Goal: Information Seeking & Learning: Learn about a topic

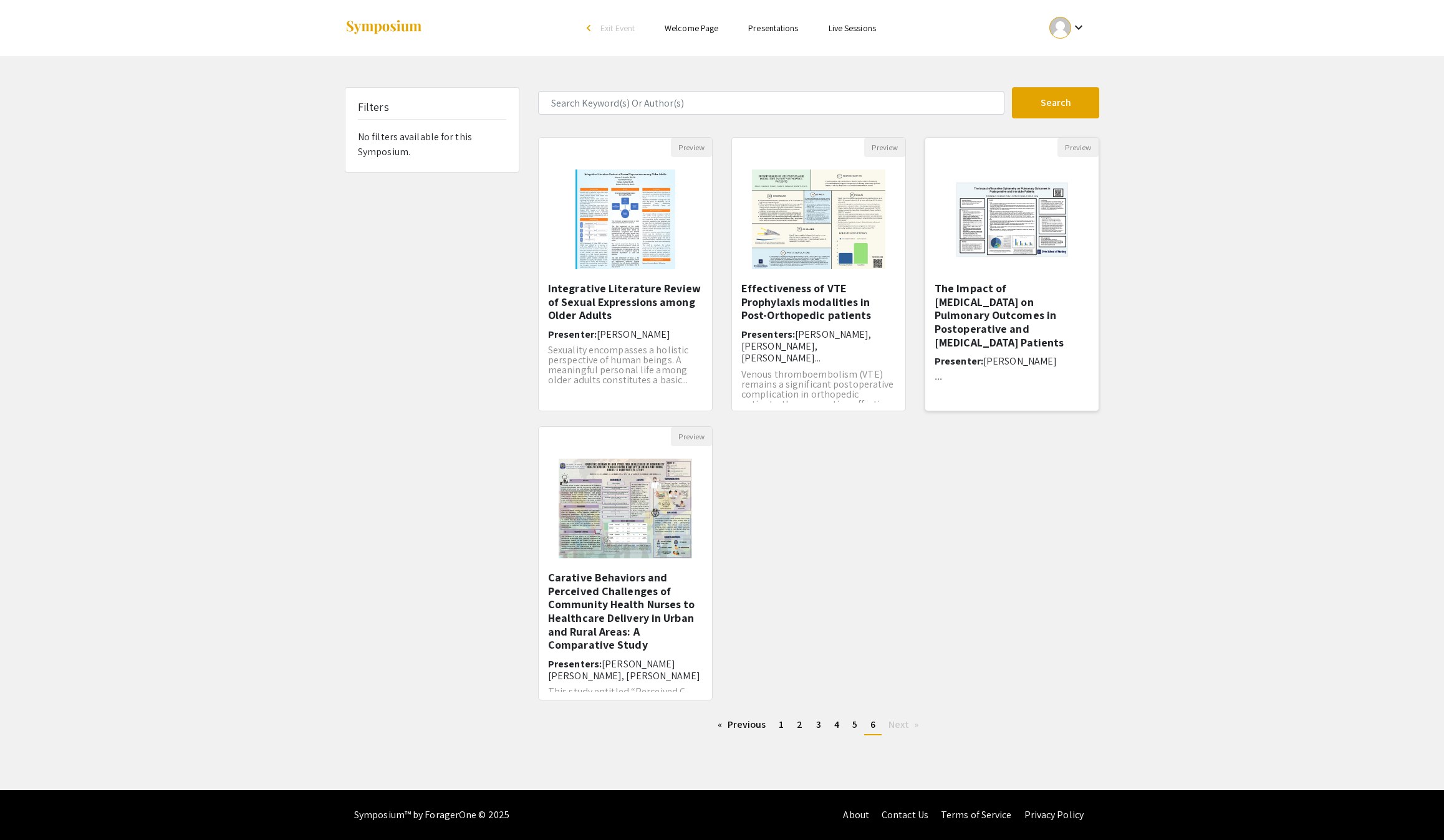
click at [972, 336] on h5 "The Impact of [MEDICAL_DATA] on Pulmonary Outcomes in ​Postoperative and [MEDIC…" at bounding box center [1011, 316] width 154 height 67
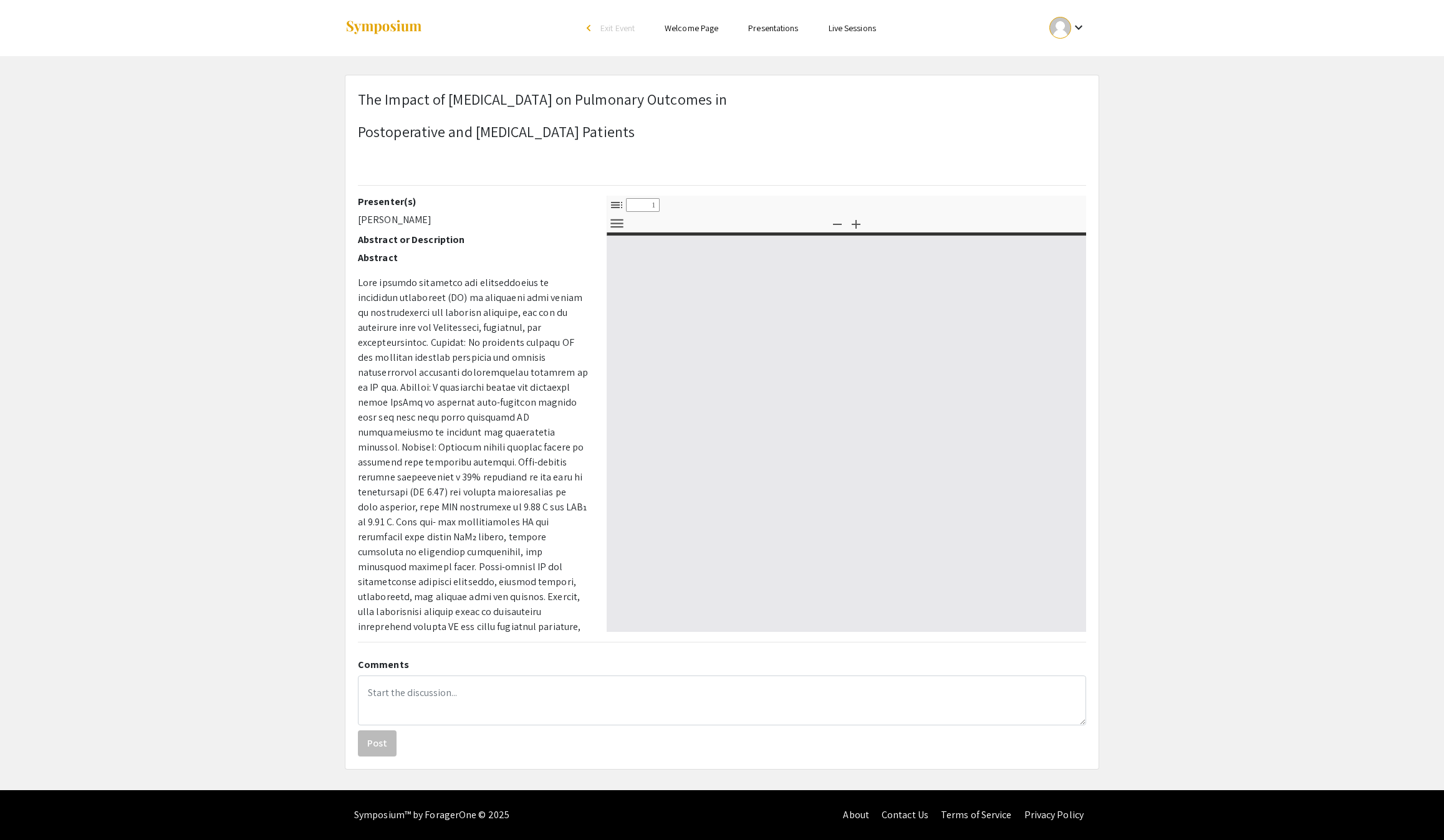
select select "custom"
type input "0"
select select "custom"
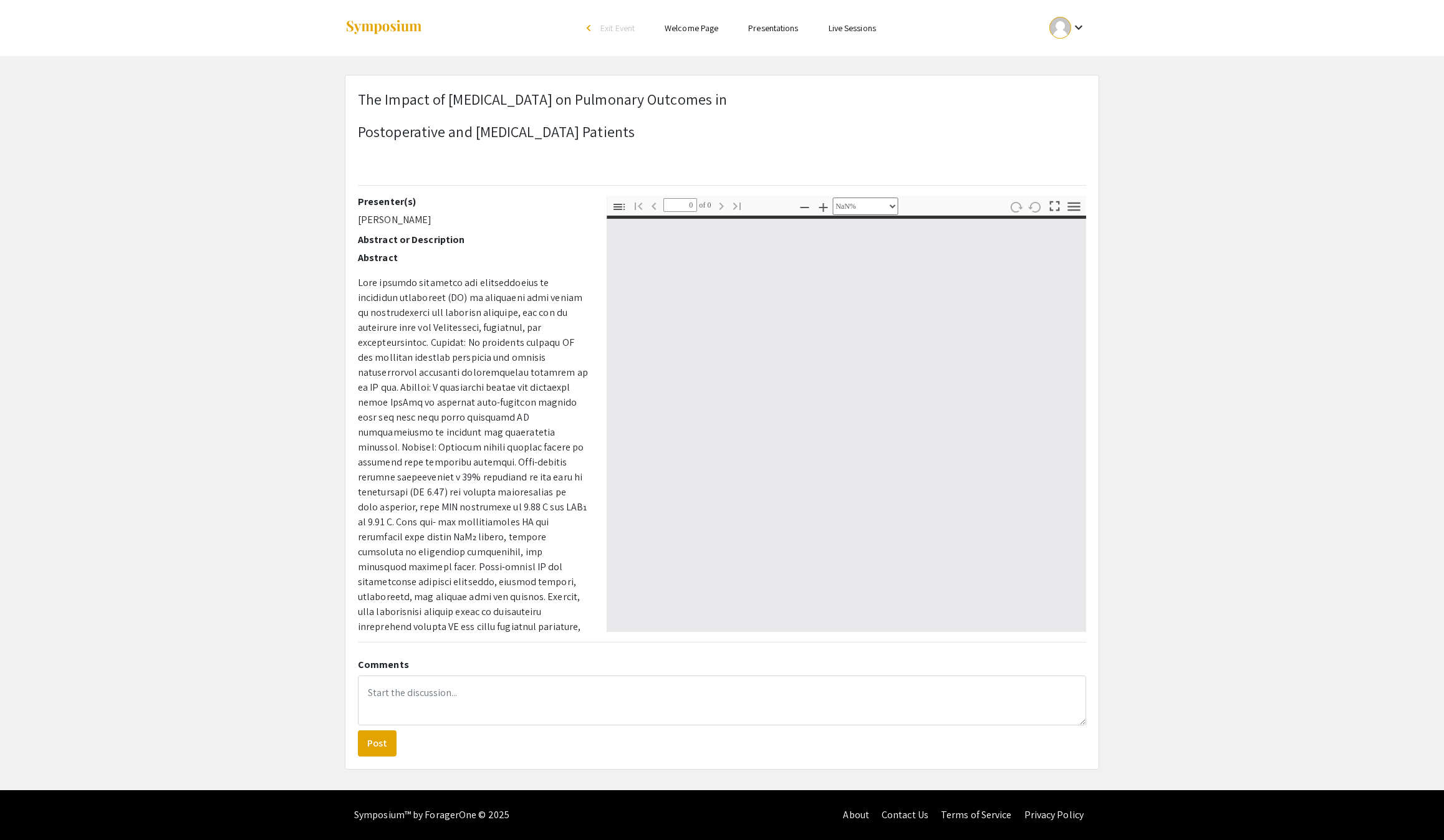
type input "1"
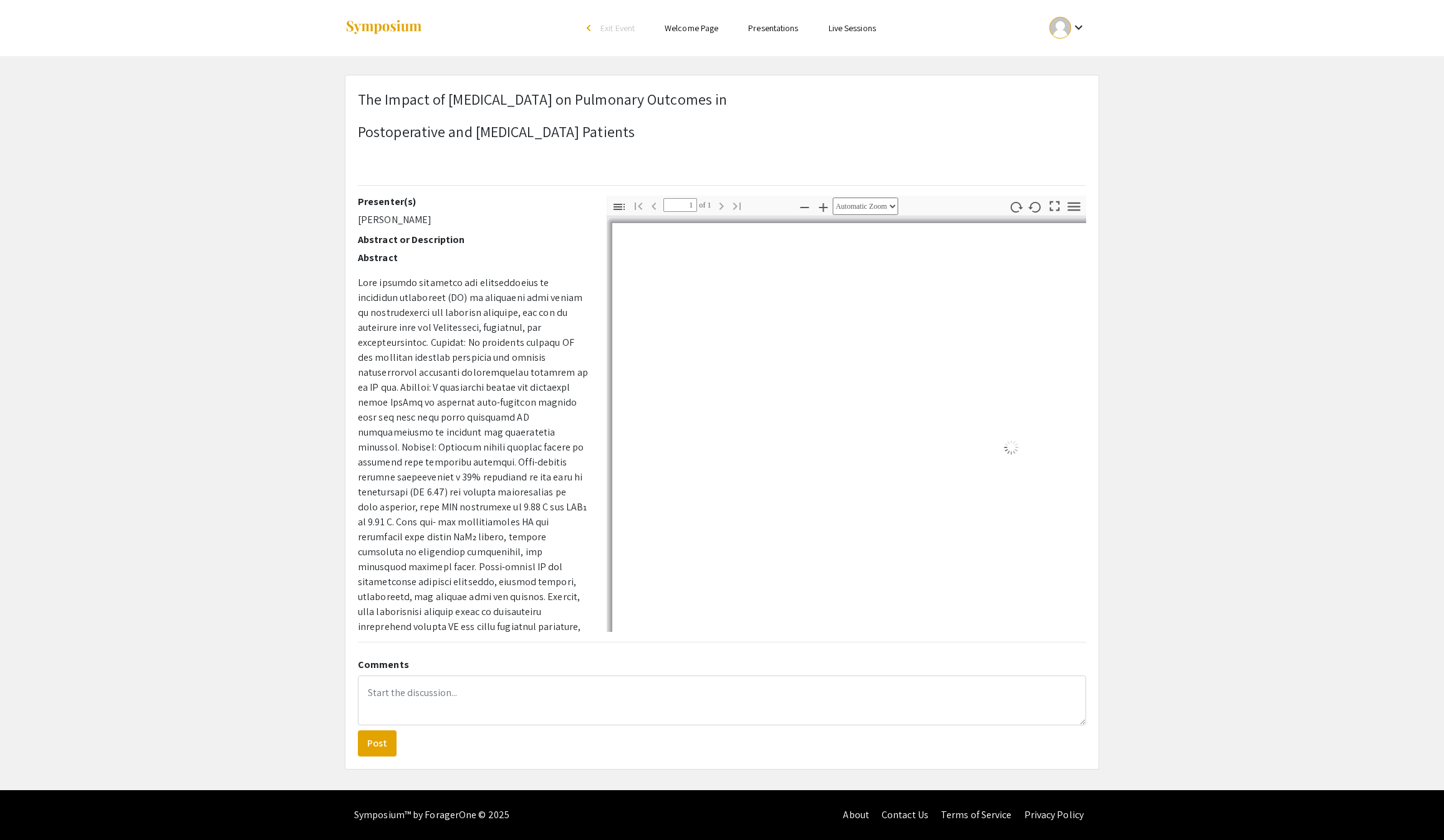
select select "auto"
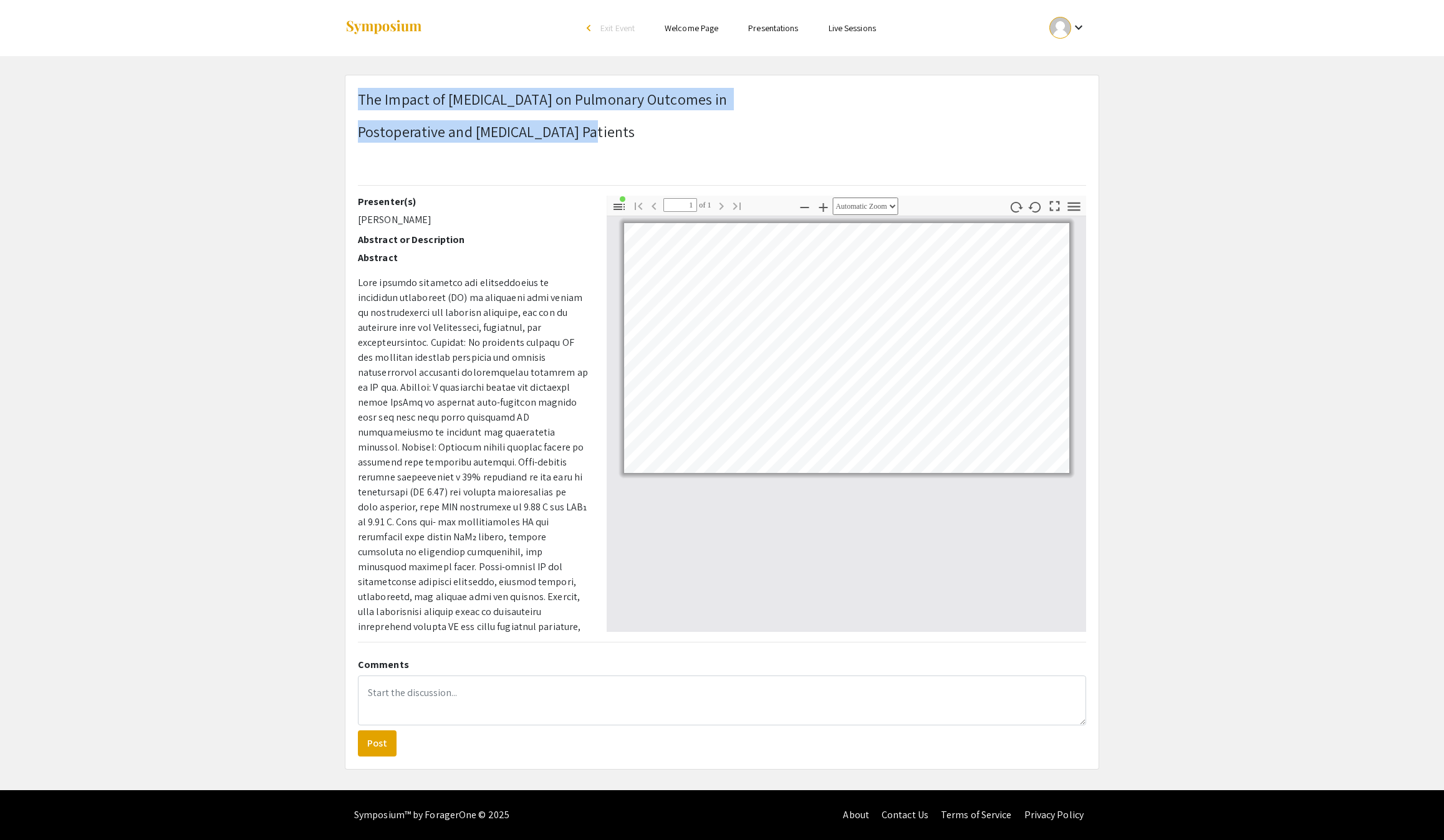
drag, startPoint x: 646, startPoint y: 142, endPoint x: 316, endPoint y: 93, distance: 333.6
click at [316, 93] on app-presentation "The Impact of [MEDICAL_DATA] on Pulmonary Outcomes in ​ Postoperative and [MEDI…" at bounding box center [722, 422] width 1444 height 695
copy h1 "The Impact of [MEDICAL_DATA] on Pulmonary Outcomes in ​ Postoperative and [MEDI…"
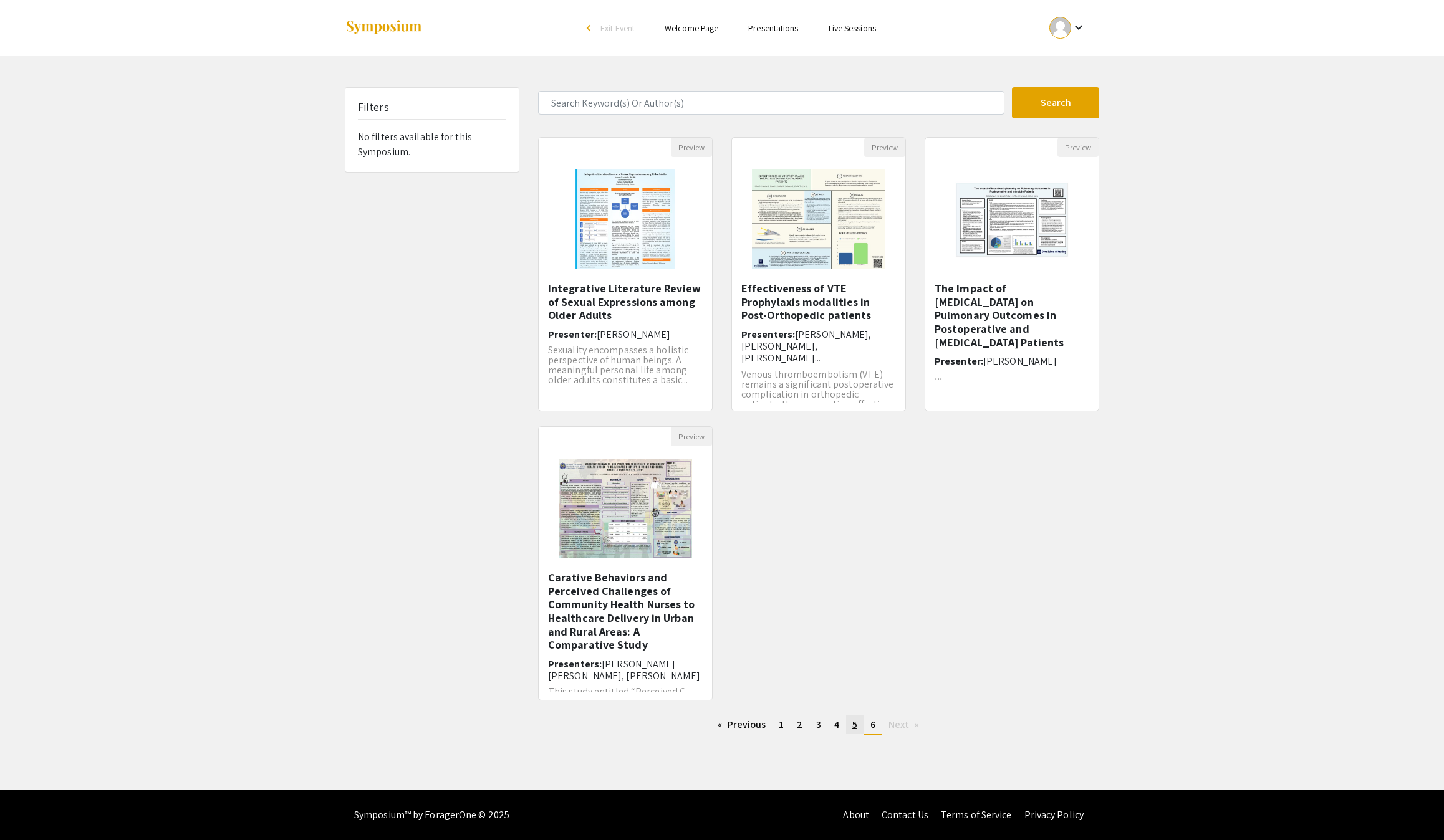
click at [863, 734] on link "page 5" at bounding box center [854, 724] width 17 height 19
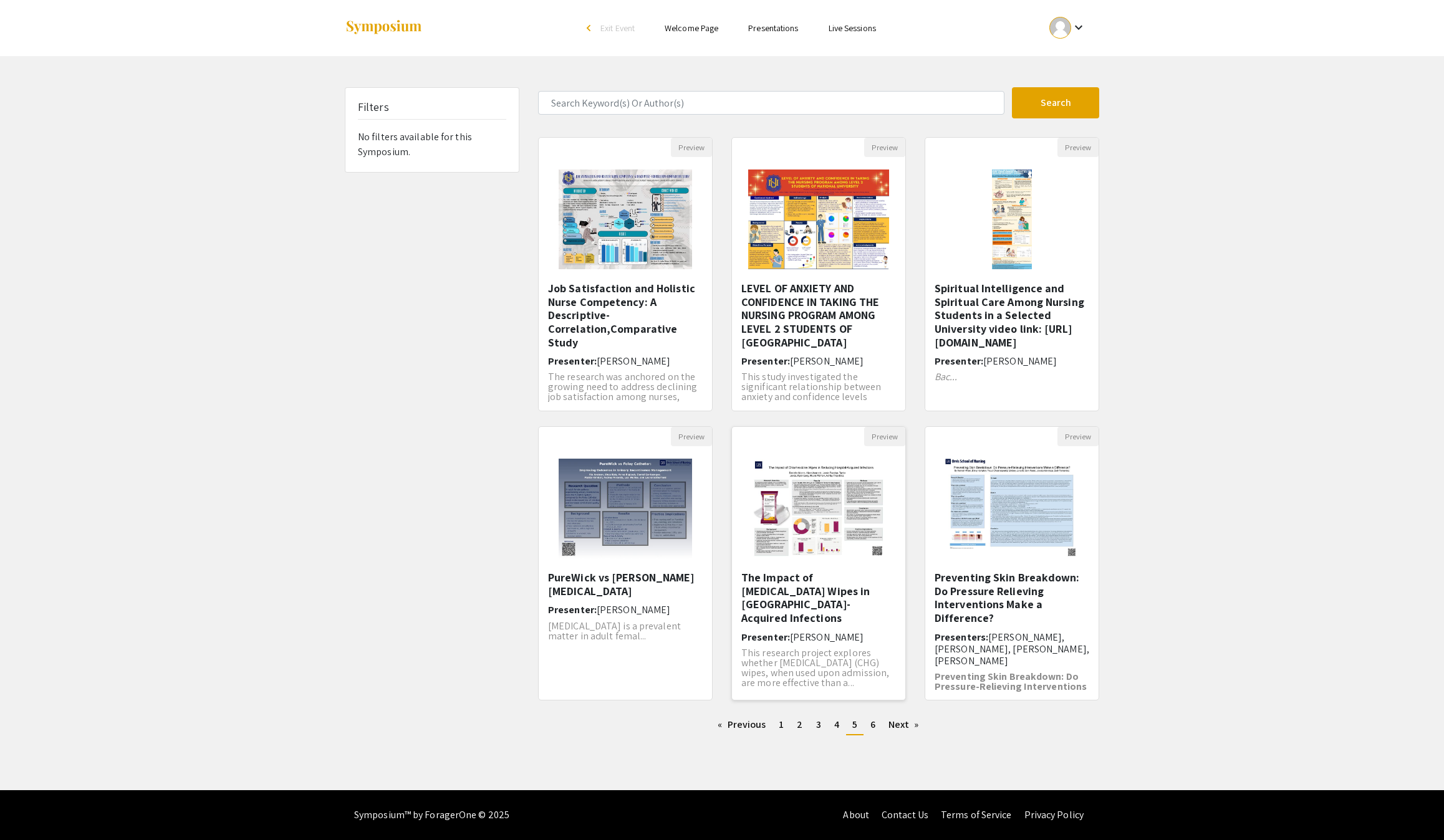
click at [823, 624] on h5 "The Impact of [MEDICAL_DATA] Wipes in [GEOGRAPHIC_DATA]-Acquired Infections​" at bounding box center [818, 598] width 154 height 54
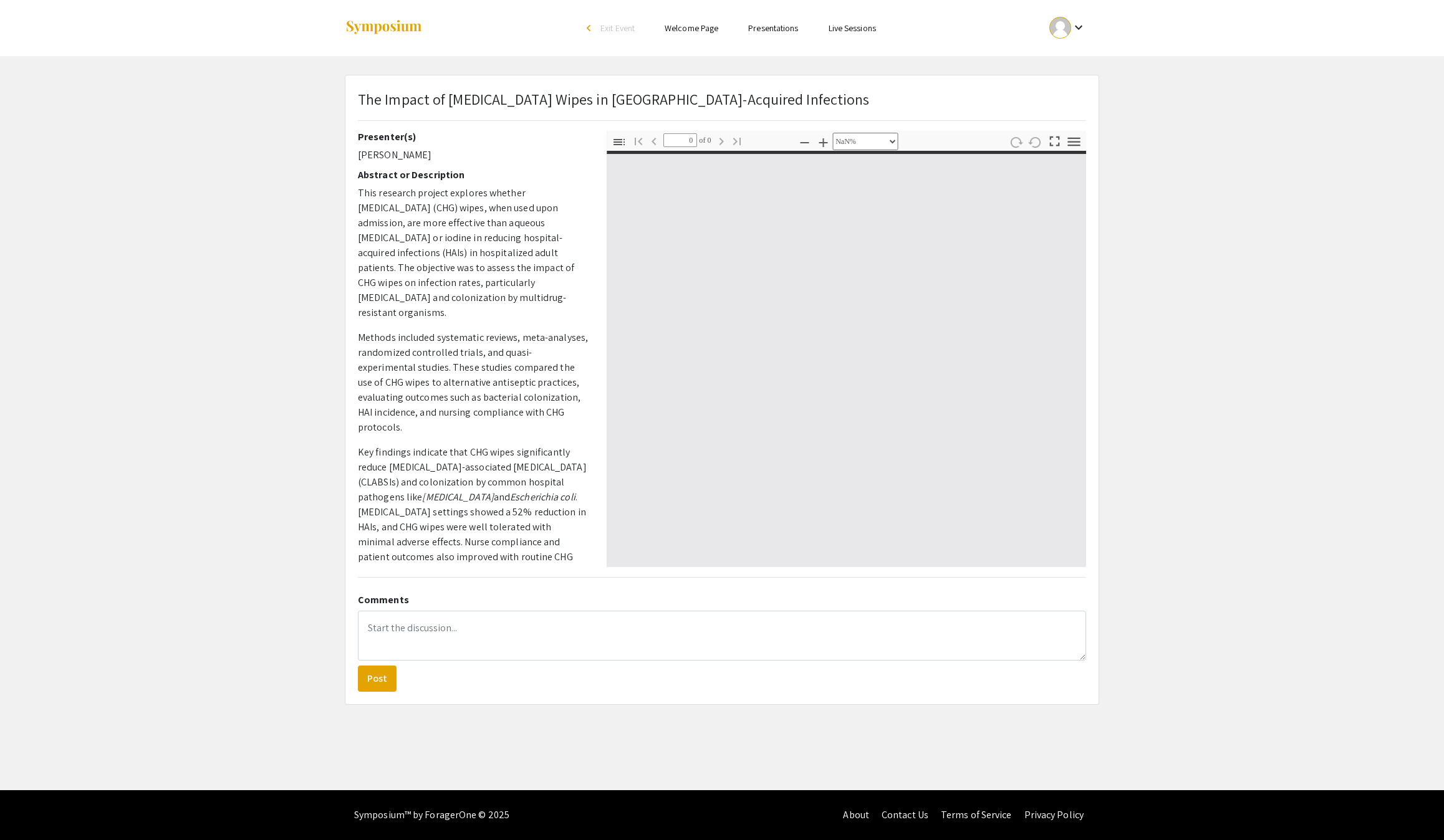
select select "auto"
type input "1"
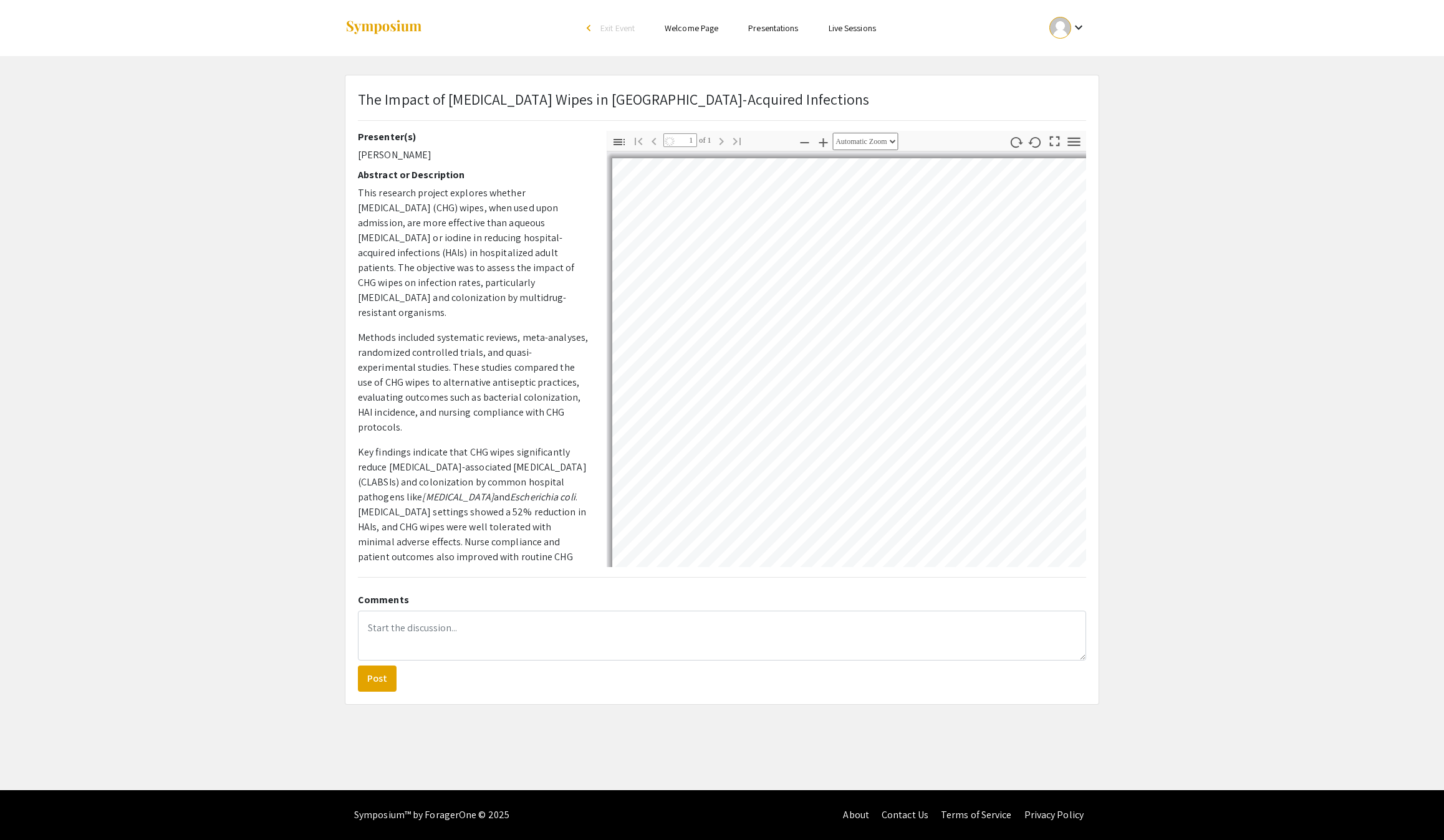
select select "auto"
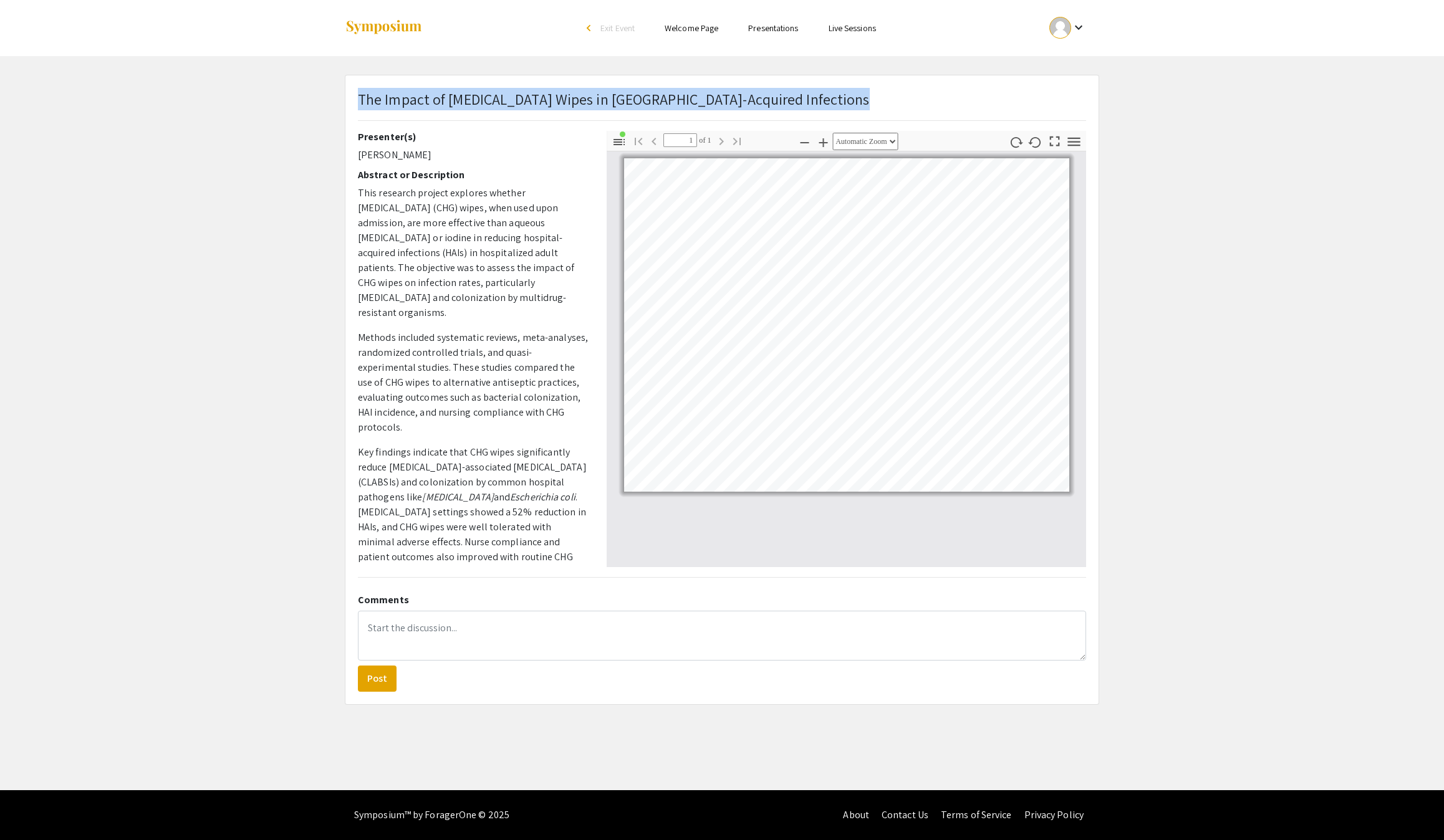
drag, startPoint x: 878, startPoint y: 104, endPoint x: 272, endPoint y: 106, distance: 606.0
click at [272, 106] on app-presentation "The Impact of [MEDICAL_DATA] Wipes in [GEOGRAPHIC_DATA]-Acquired Infections​ Pr…" at bounding box center [722, 389] width 1444 height 630
copy p "The Impact of [MEDICAL_DATA] Wipes in [GEOGRAPHIC_DATA]-Acquired Infections​"
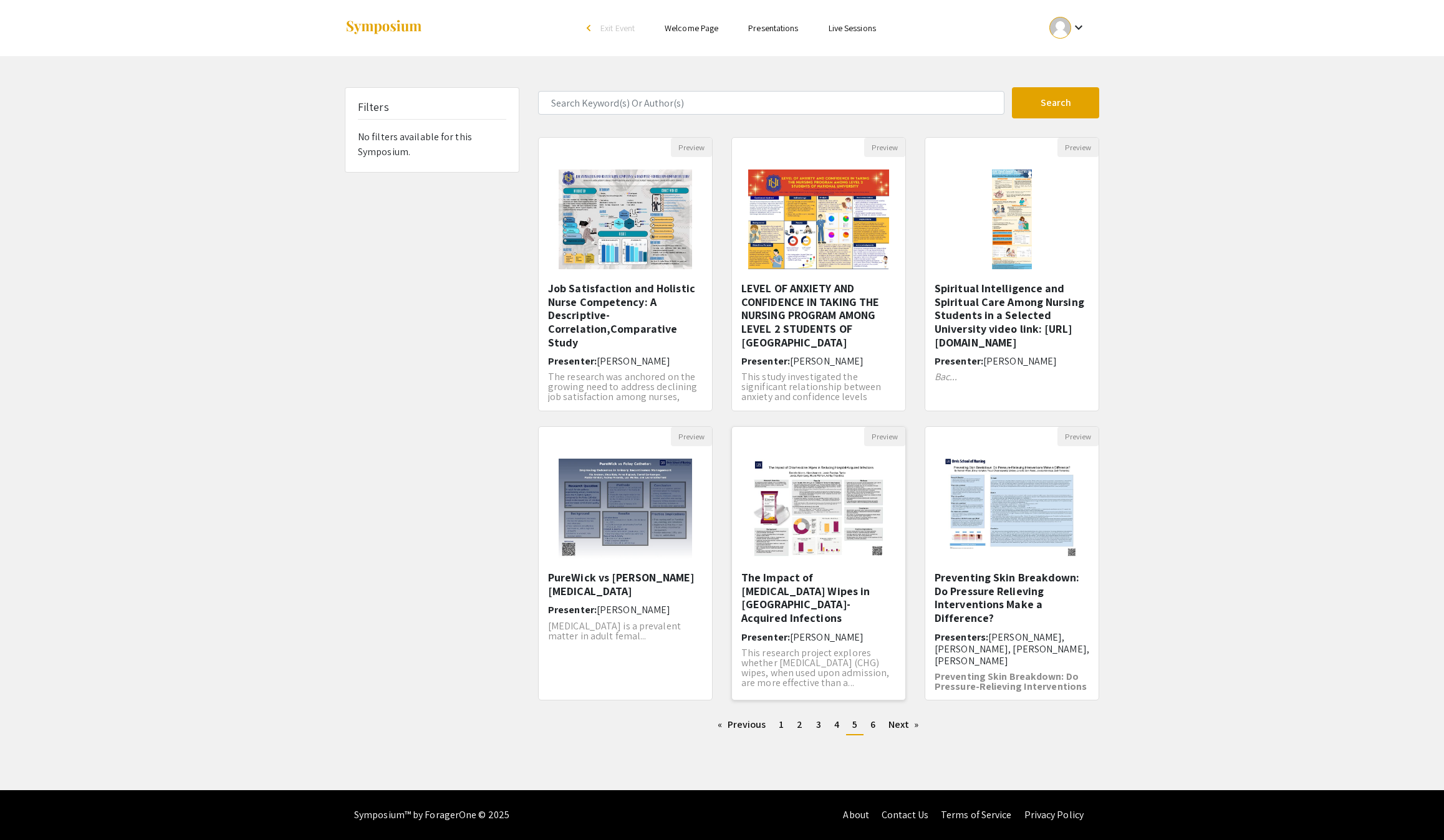
scroll to position [48, 0]
click at [881, 715] on link "page 6" at bounding box center [872, 724] width 17 height 19
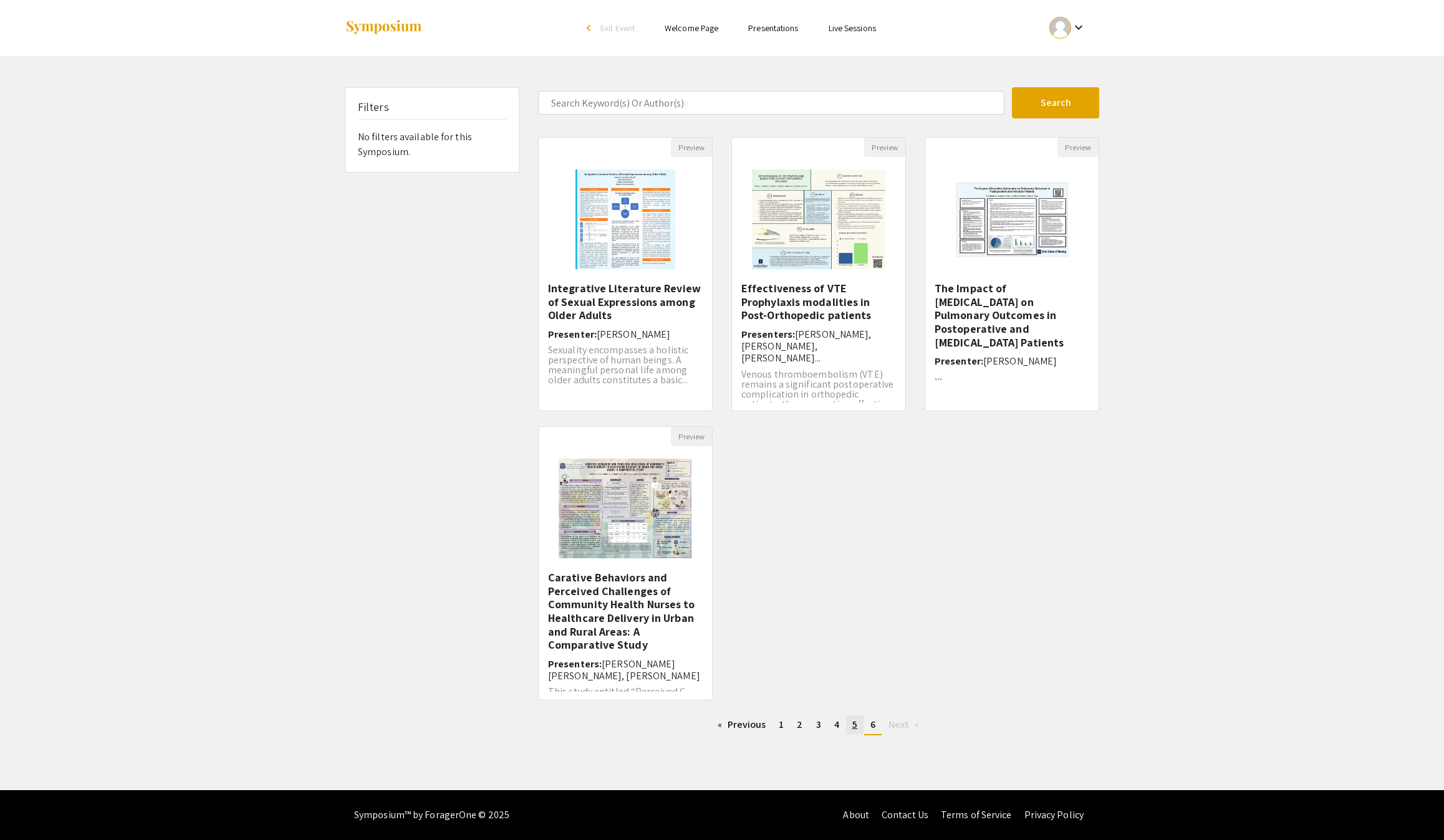
click at [857, 731] on span "5" at bounding box center [854, 724] width 5 height 13
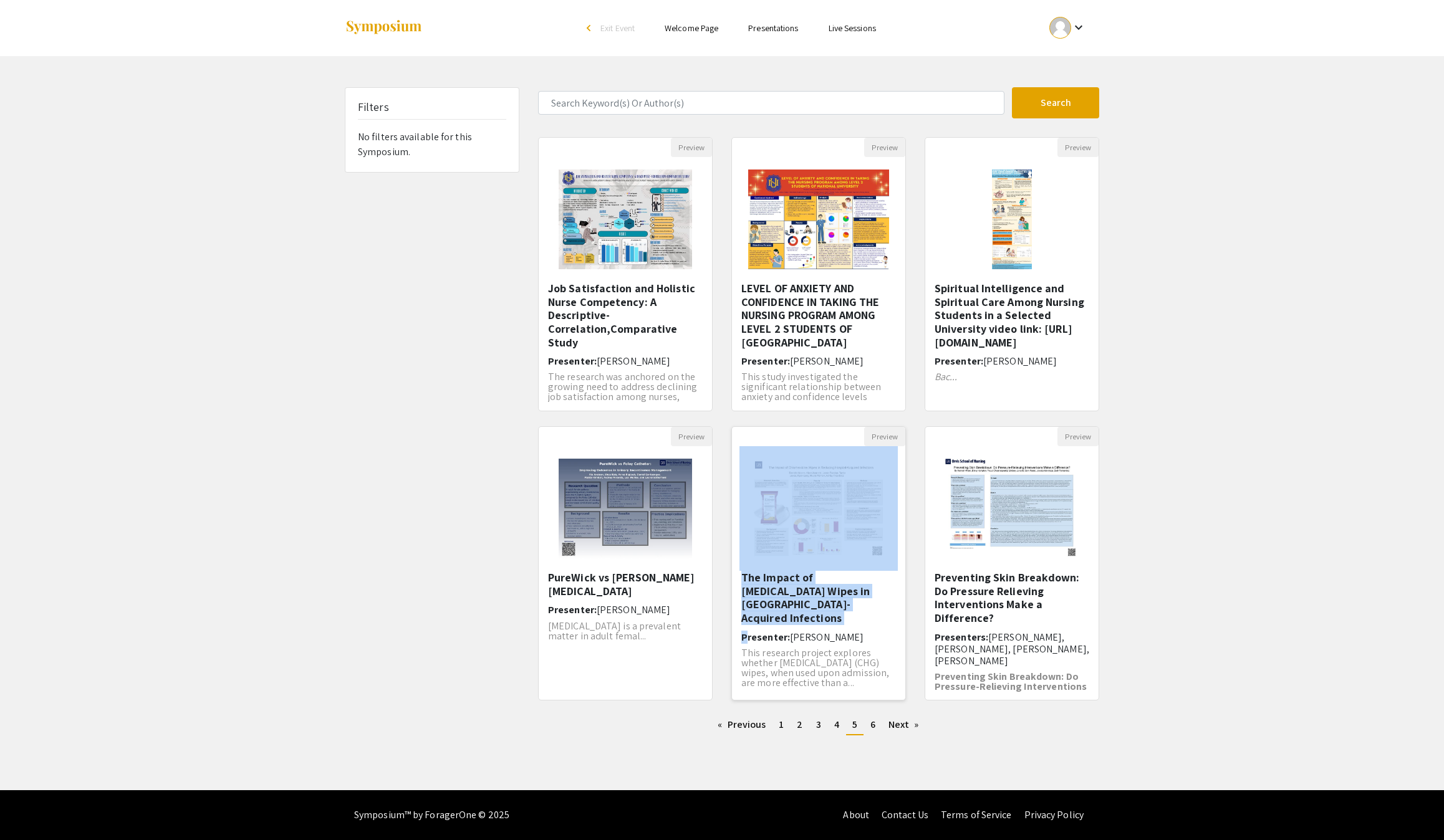
drag, startPoint x: 884, startPoint y: 672, endPoint x: 738, endPoint y: 600, distance: 162.8
click at [738, 600] on div "Preview The Impact of [MEDICAL_DATA] Wipes in [GEOGRAPHIC_DATA]-Acquired Infect…" at bounding box center [819, 563] width 175 height 275
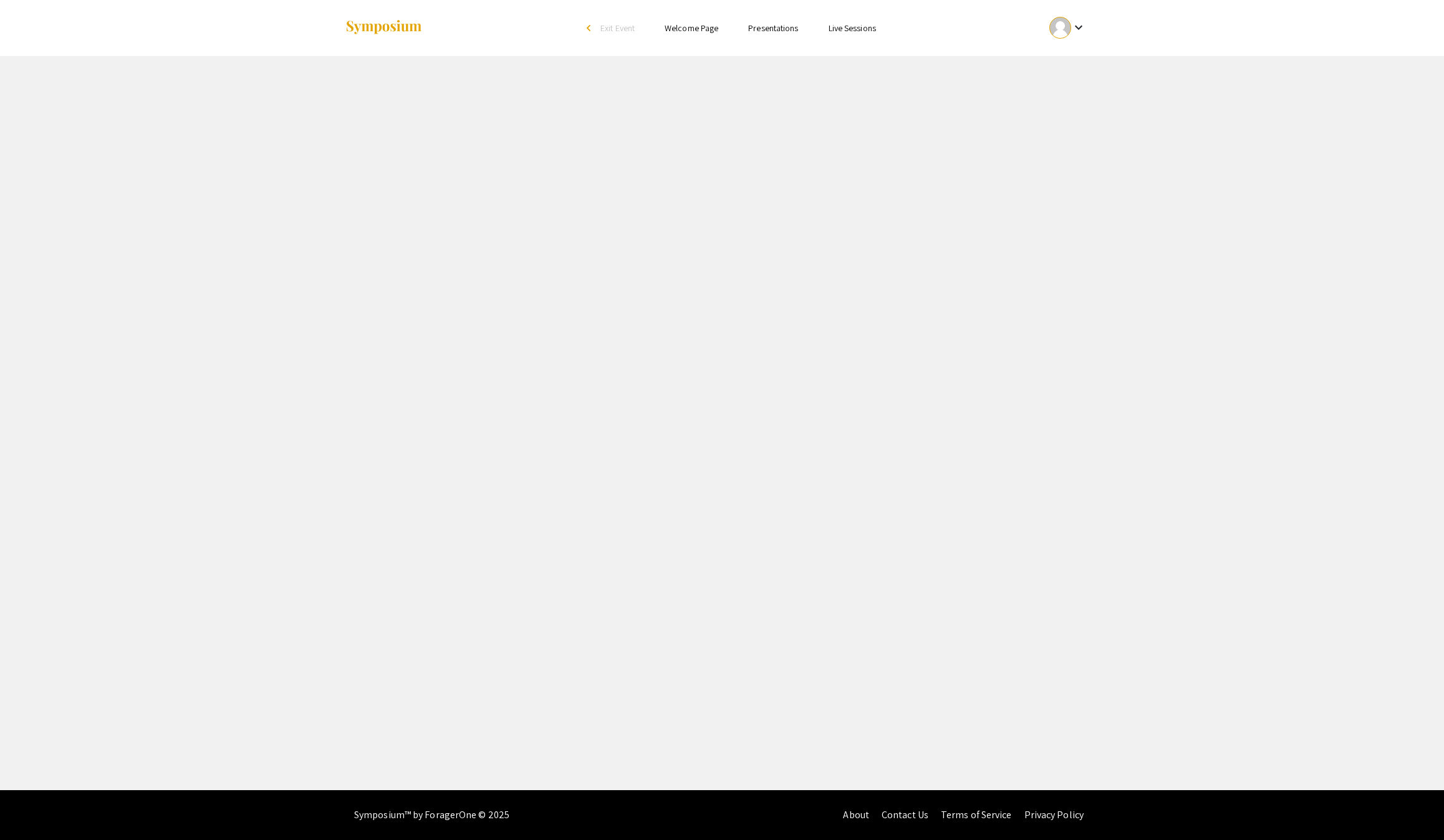
select select "custom"
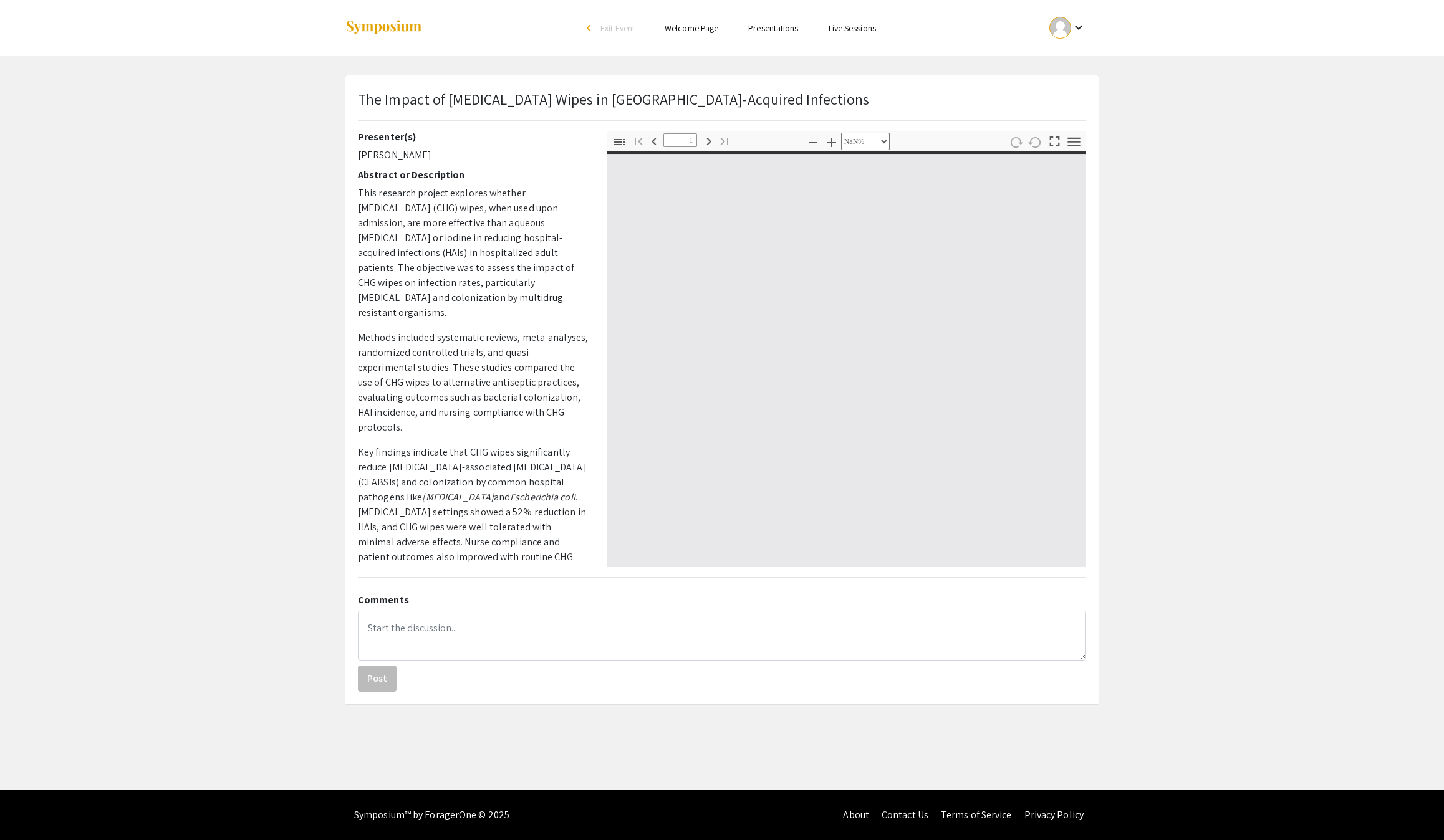
type input "0"
select select "custom"
type input "1"
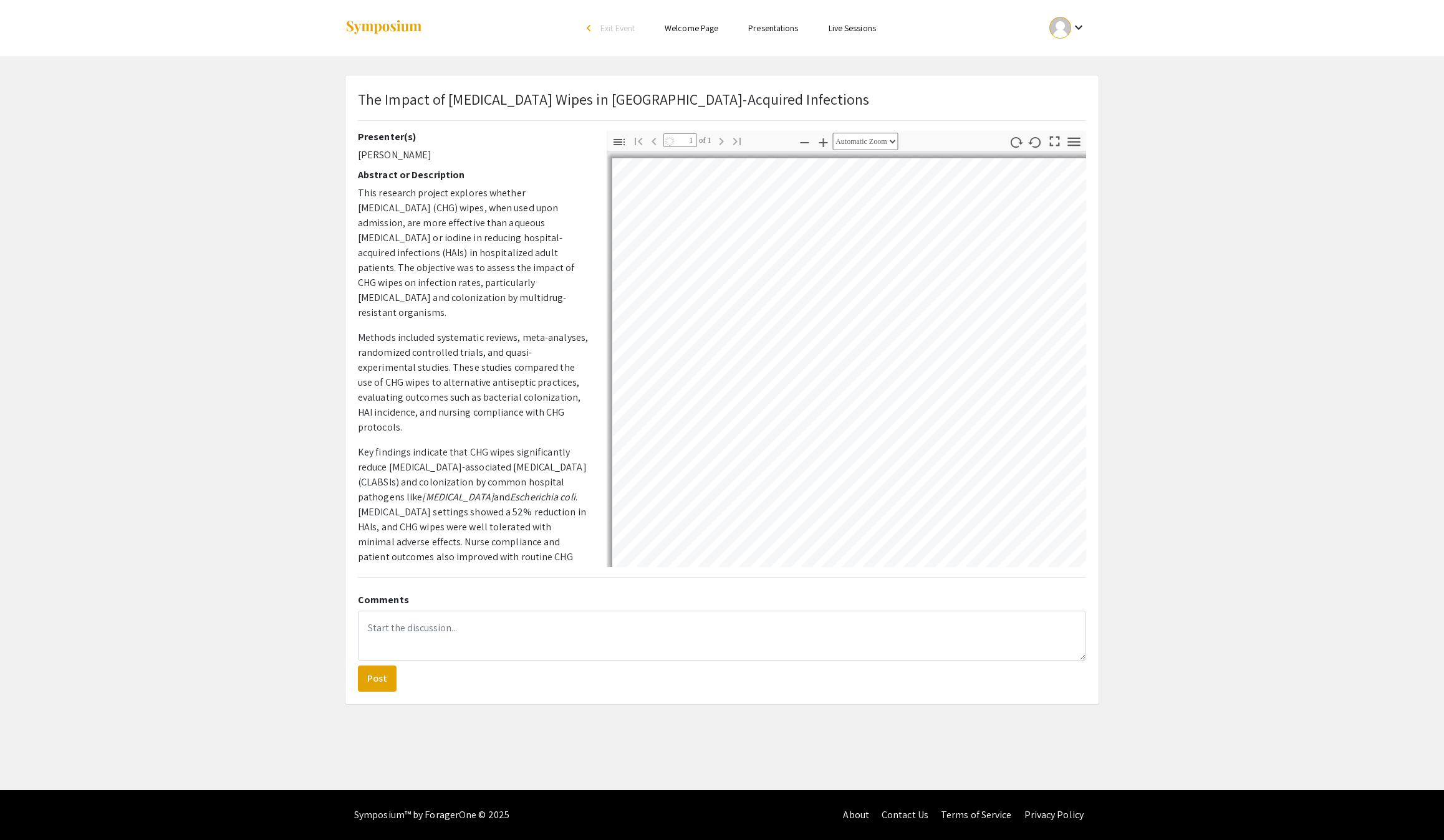
select select "auto"
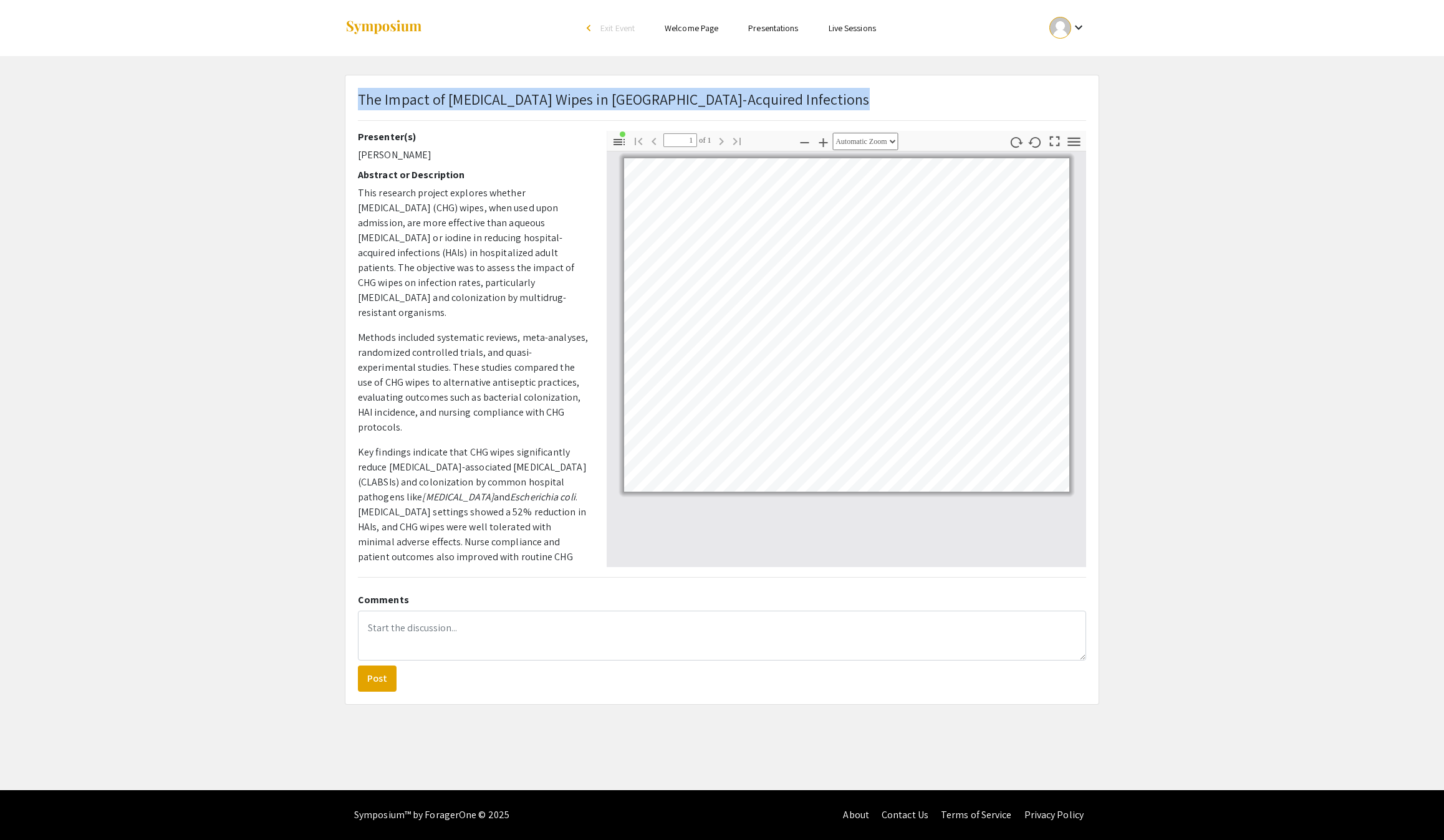
drag, startPoint x: 844, startPoint y: 107, endPoint x: 333, endPoint y: 98, distance: 511.1
click at [333, 98] on app-presentation "The Impact of [MEDICAL_DATA] Wipes in [GEOGRAPHIC_DATA]-Acquired Infections​ Pr…" at bounding box center [722, 389] width 1444 height 630
copy p "The Impact of [MEDICAL_DATA] Wipes in [GEOGRAPHIC_DATA]-Acquired Infections​"
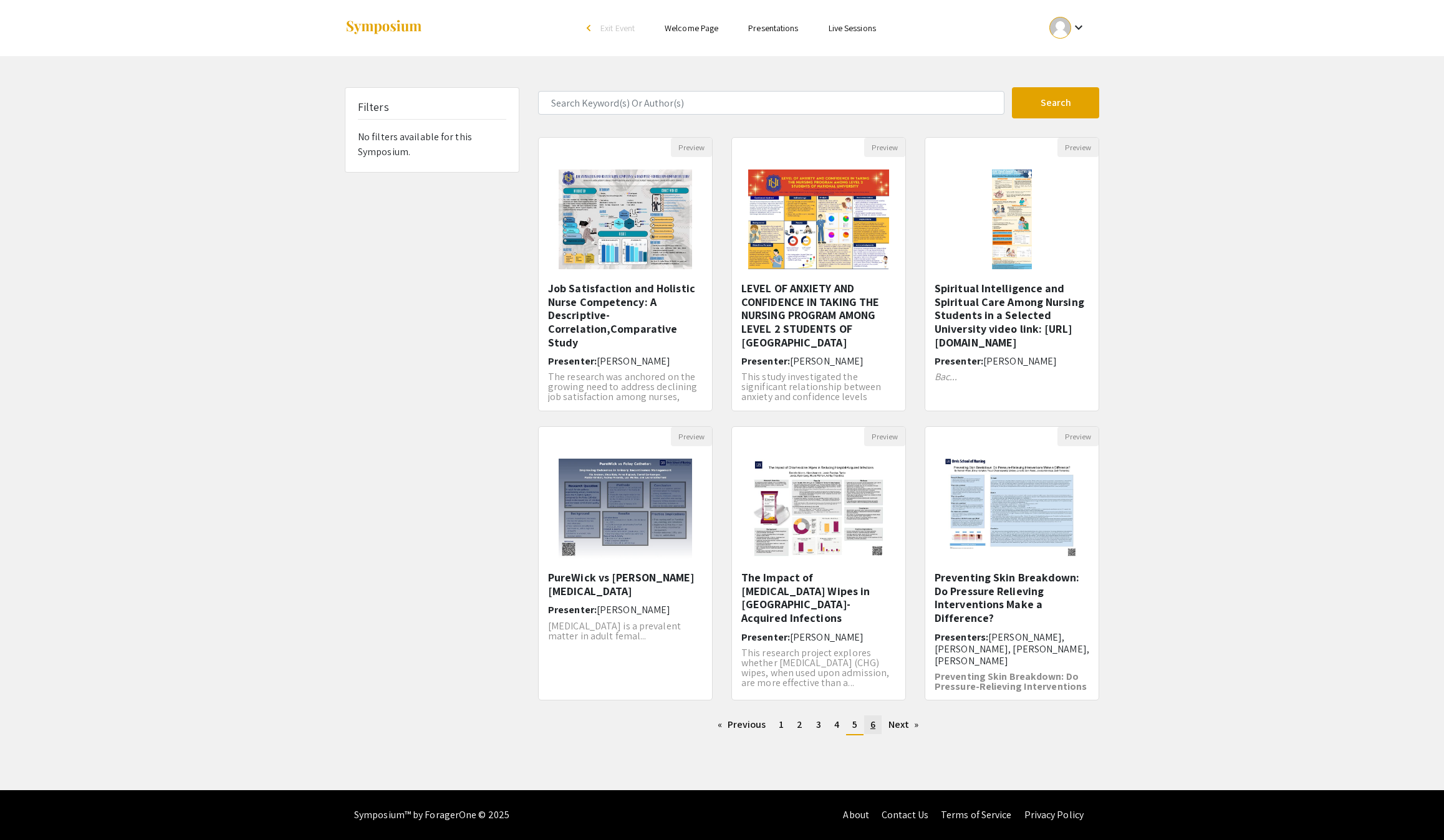
click at [875, 731] on span "6" at bounding box center [872, 724] width 5 height 13
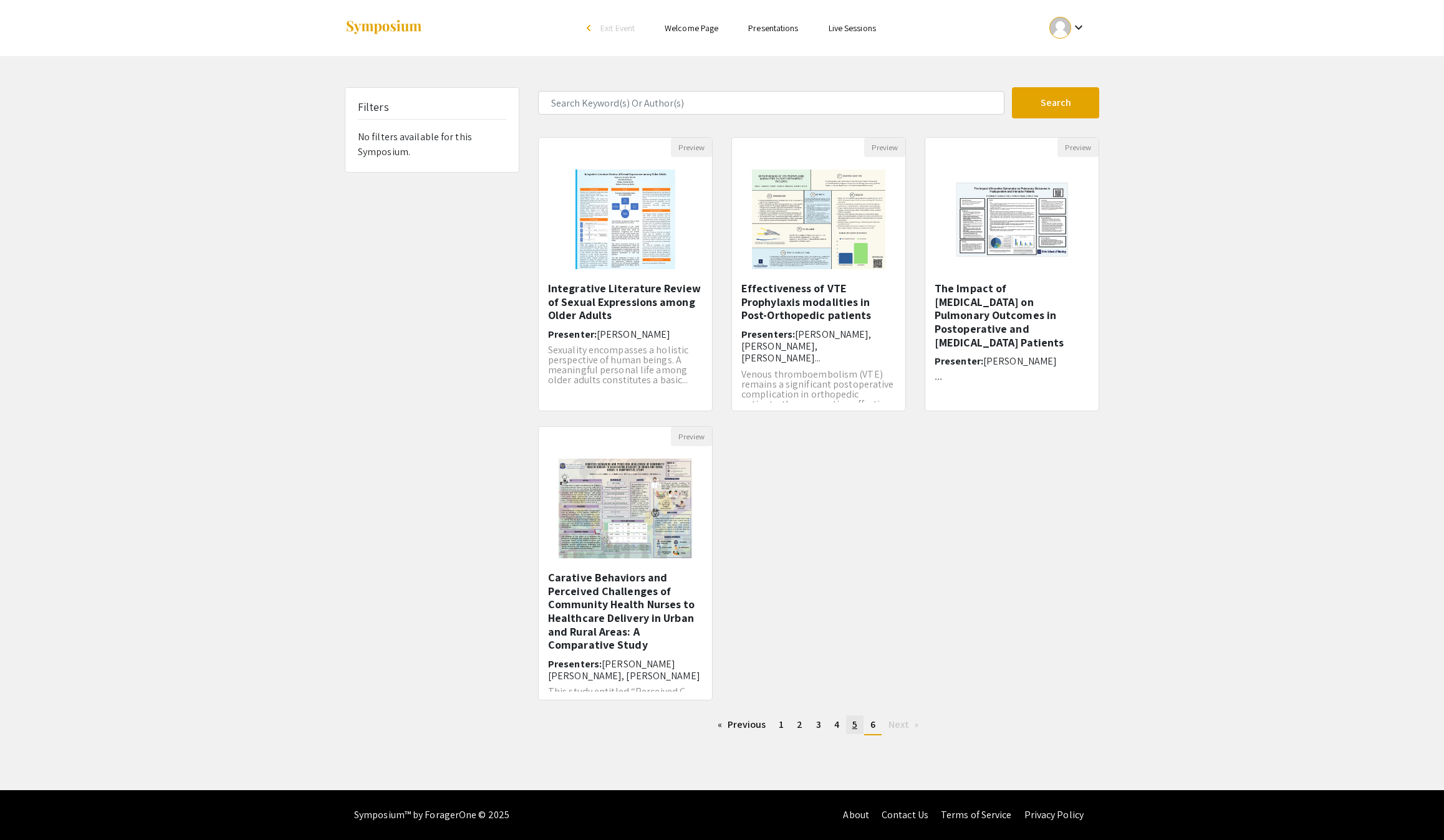
click at [857, 731] on span "5" at bounding box center [854, 724] width 5 height 13
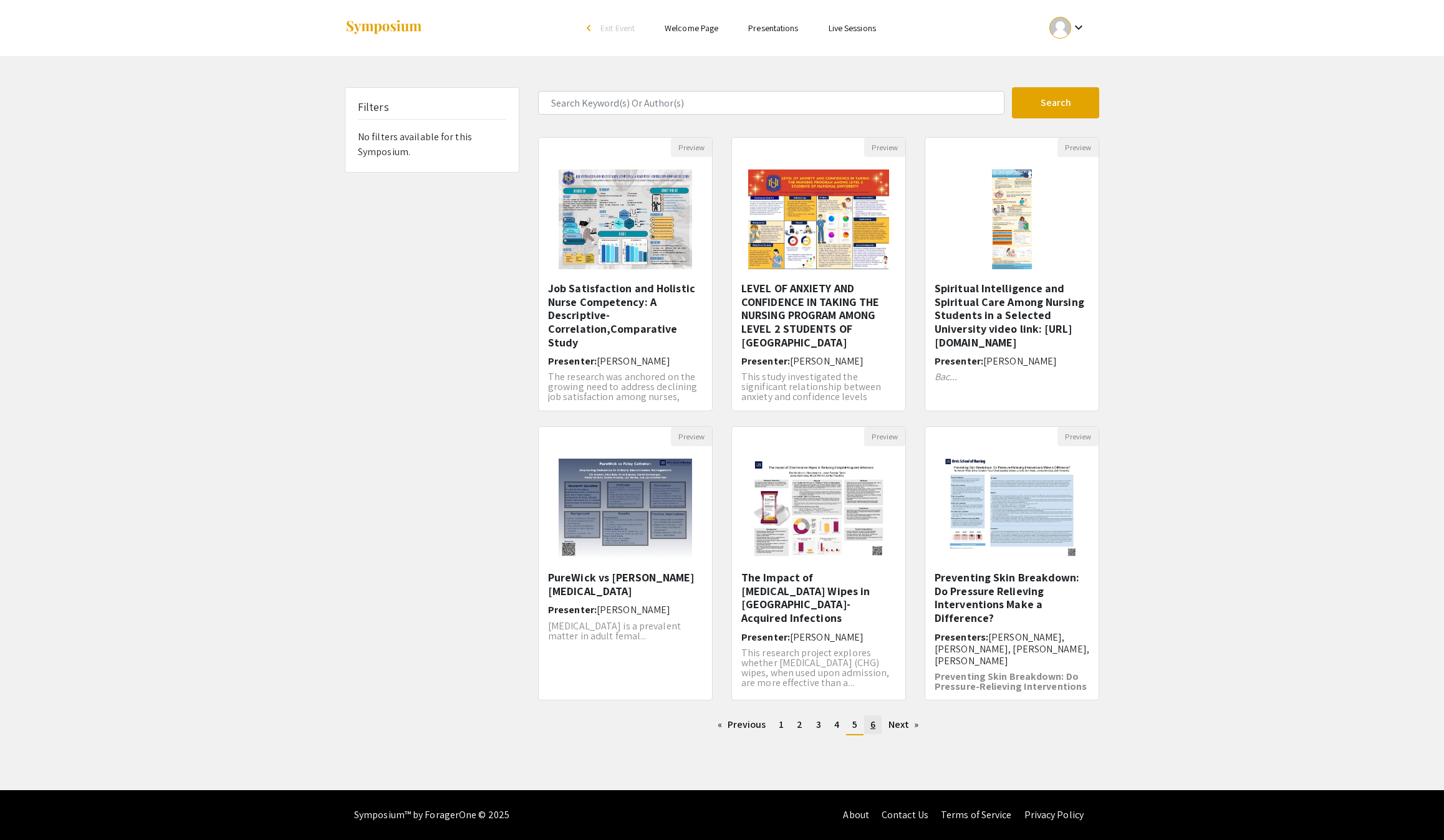
click at [875, 731] on span "6" at bounding box center [872, 724] width 5 height 13
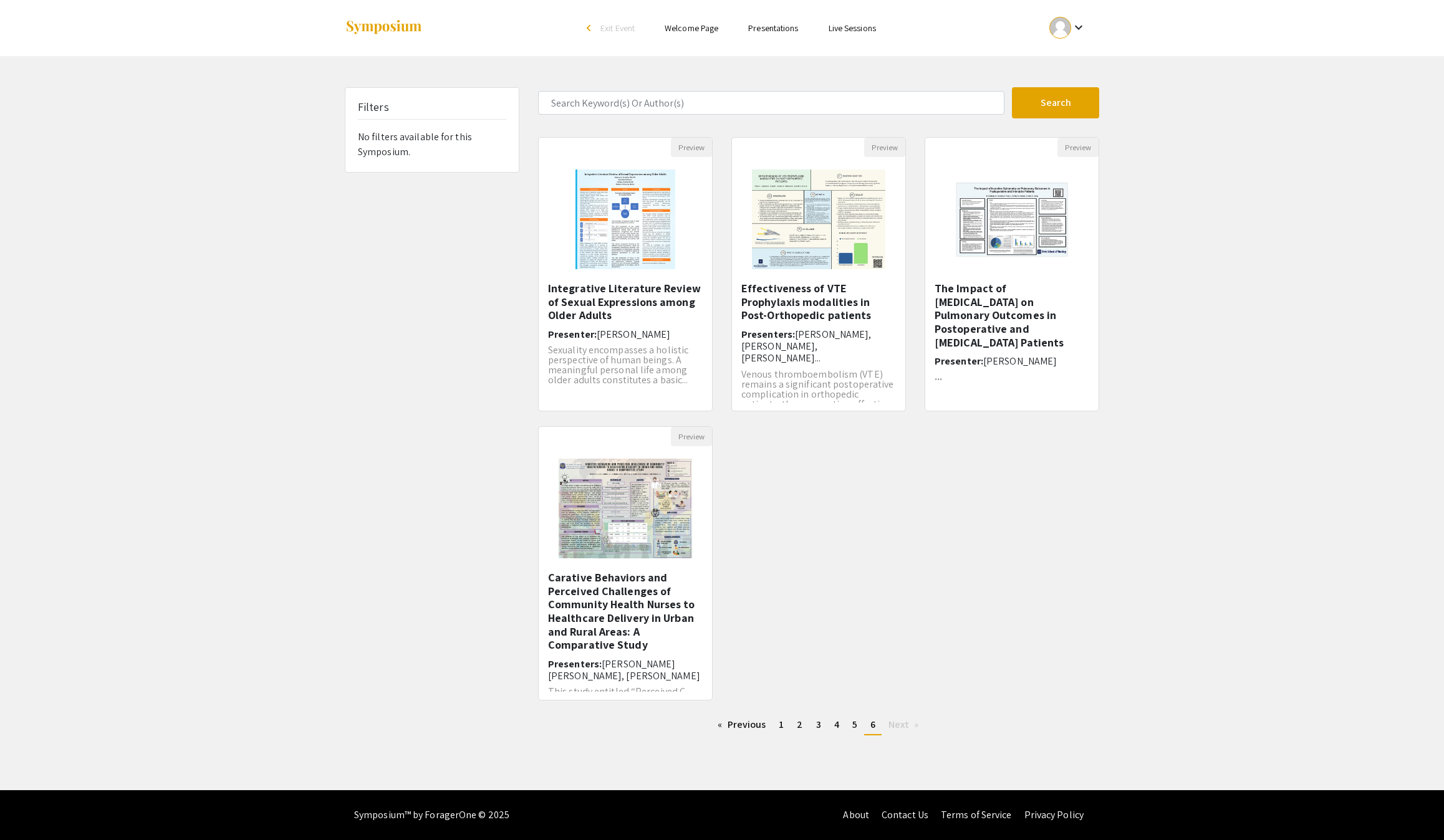
scroll to position [48, 0]
click at [647, 630] on h5 "Carative Behaviors and Perceived Challenges of Community Health Nurses to Healt…" at bounding box center [625, 611] width 154 height 81
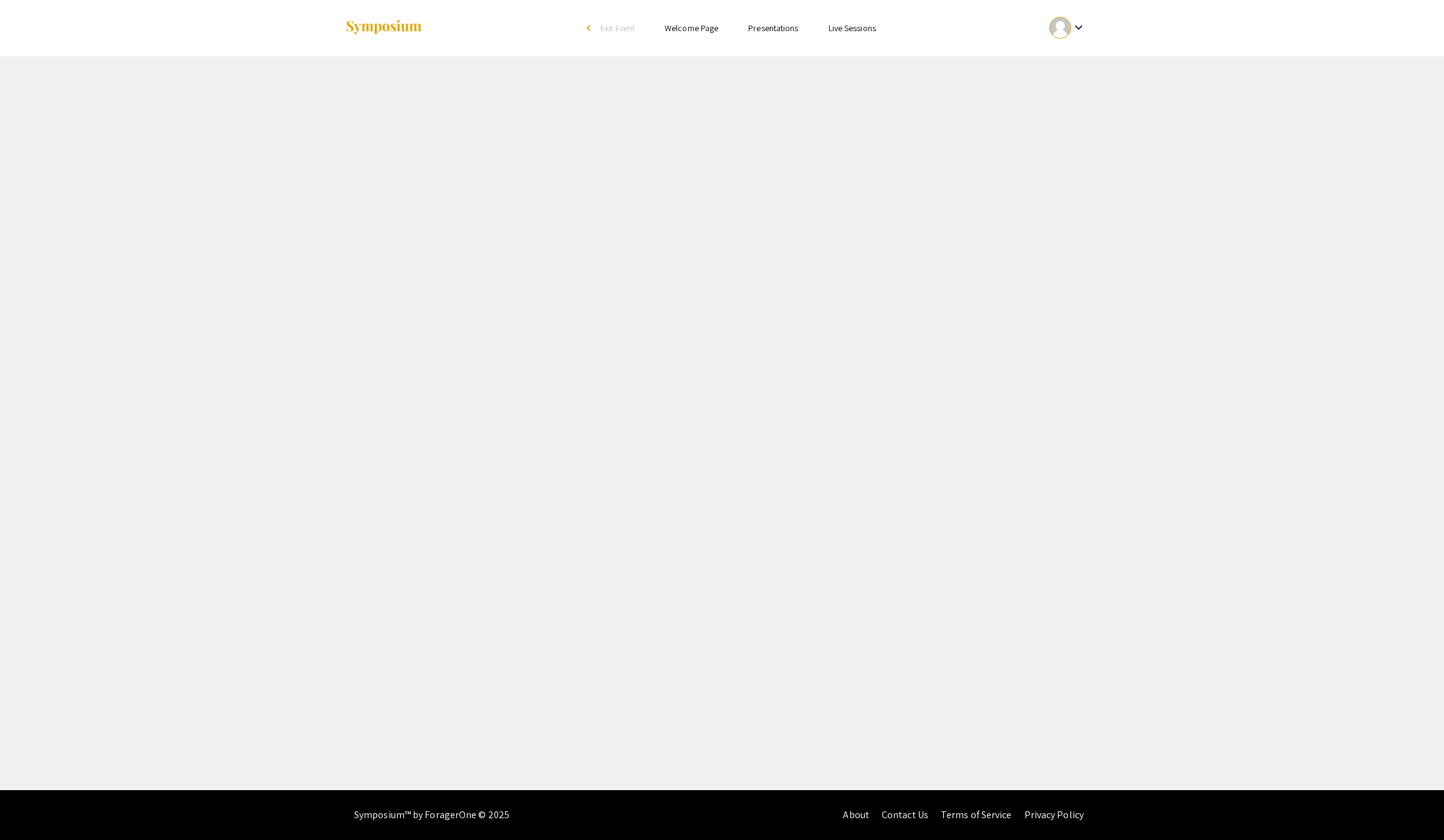
select select "custom"
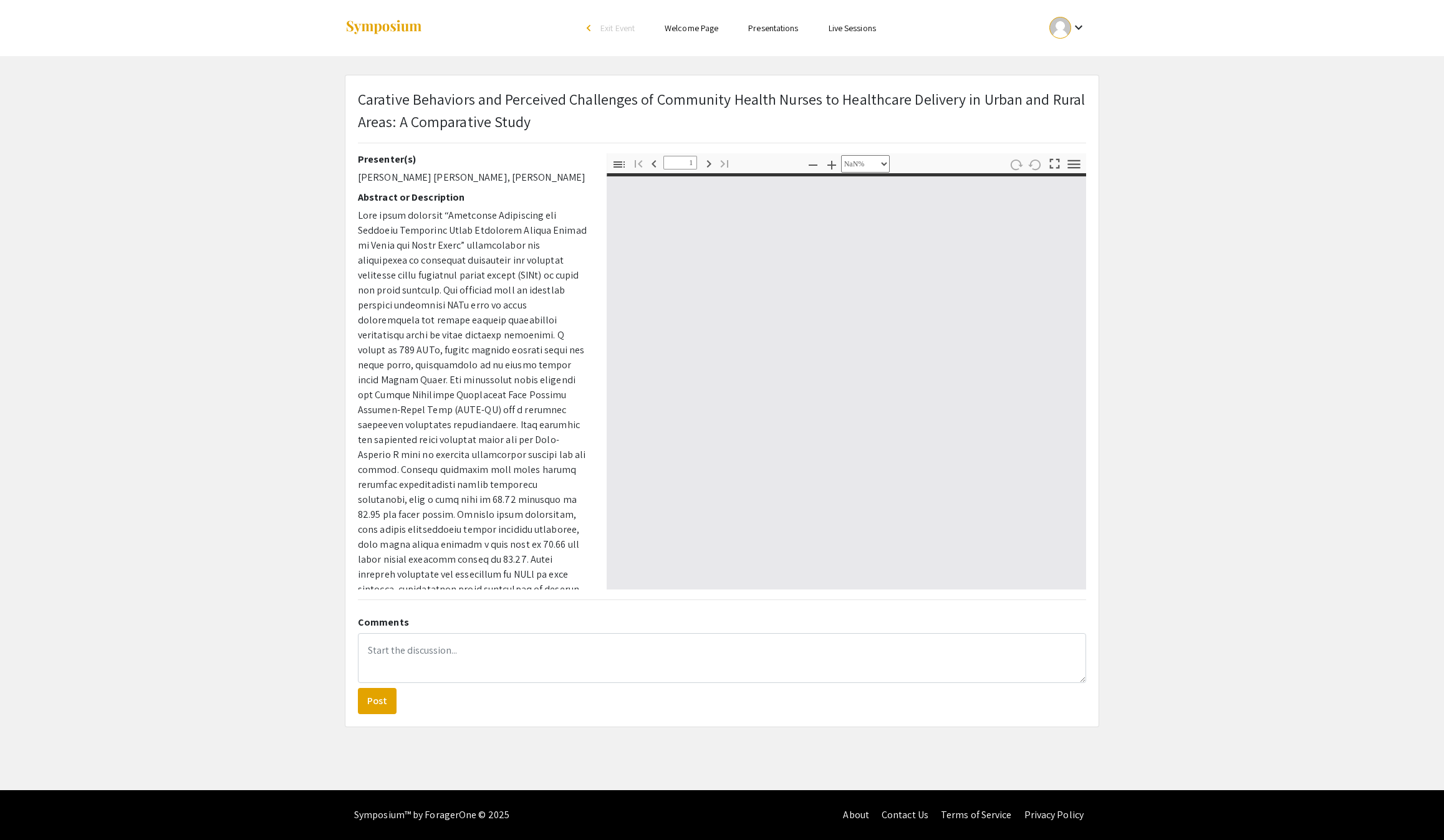
type input "0"
select select "custom"
type input "1"
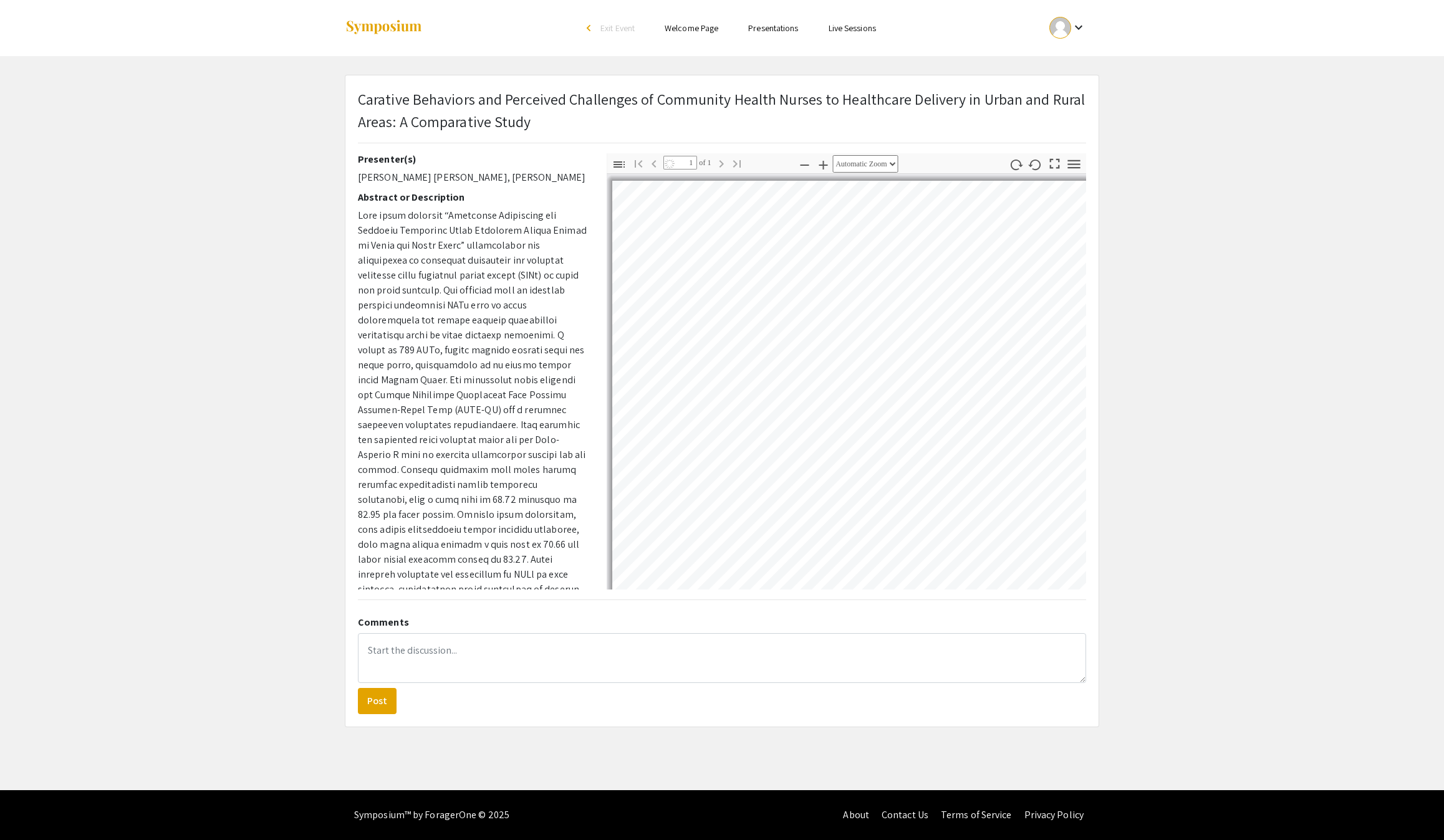
select select "auto"
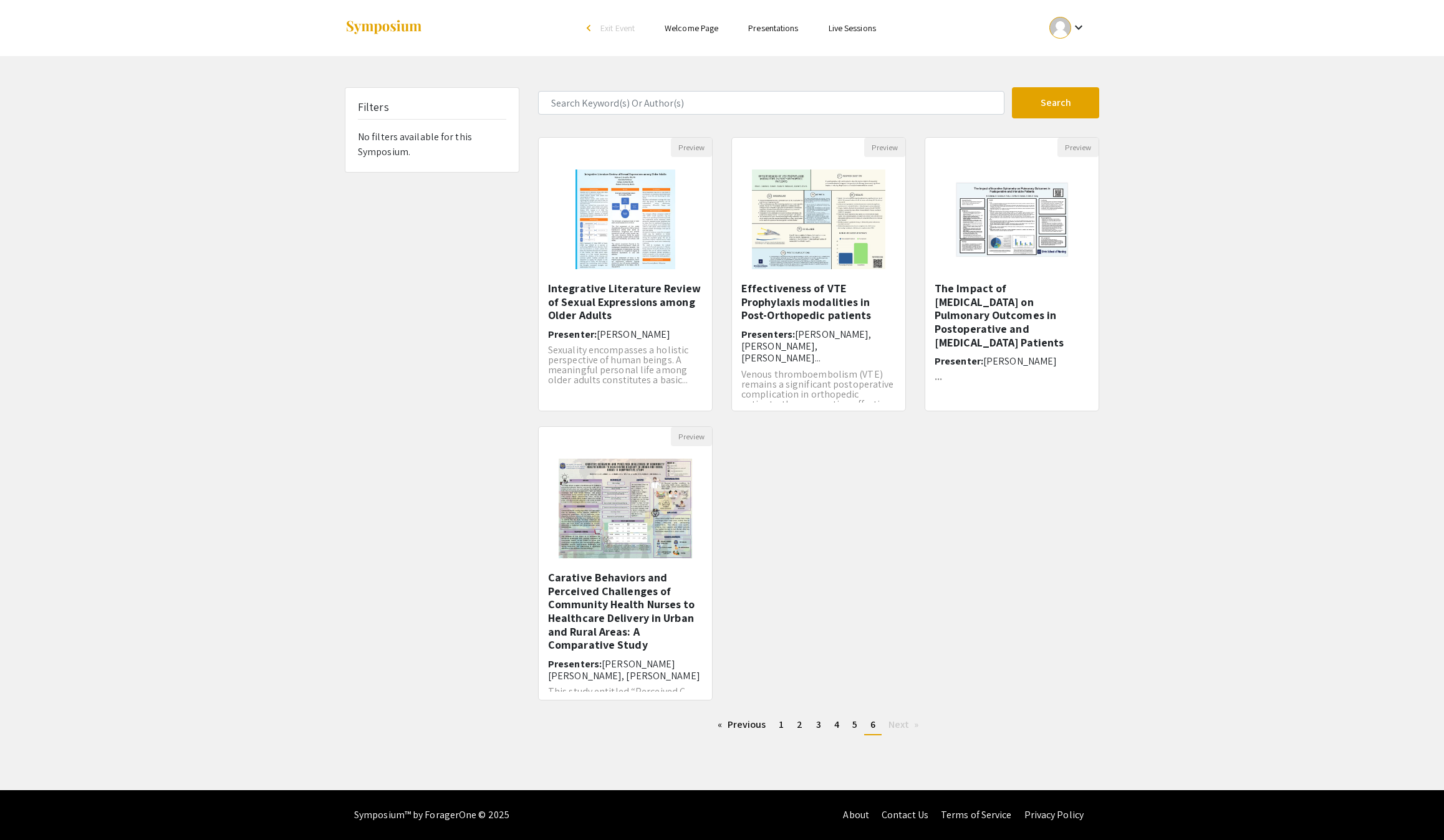
scroll to position [48, 0]
